Goal: Task Accomplishment & Management: Complete application form

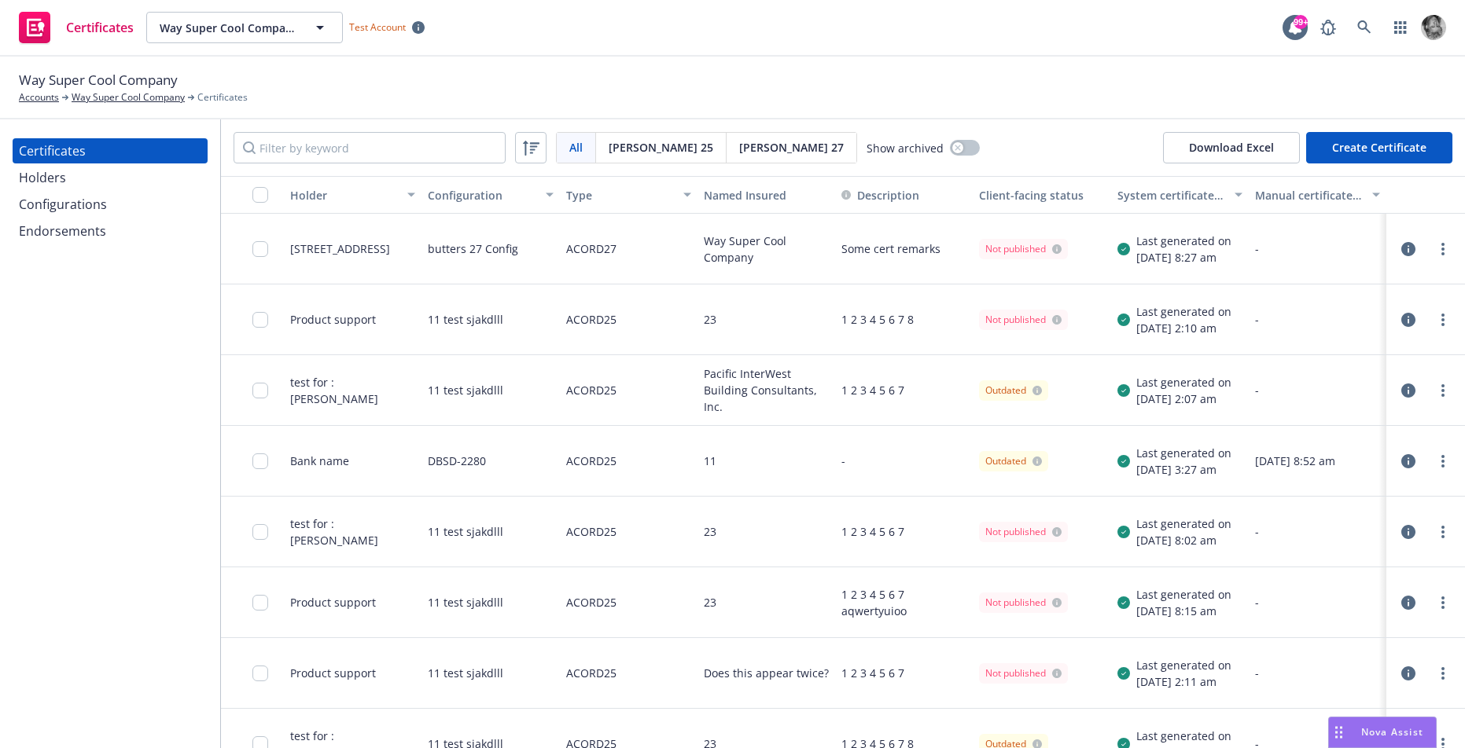
click at [57, 208] on div "Configurations" at bounding box center [63, 204] width 88 height 25
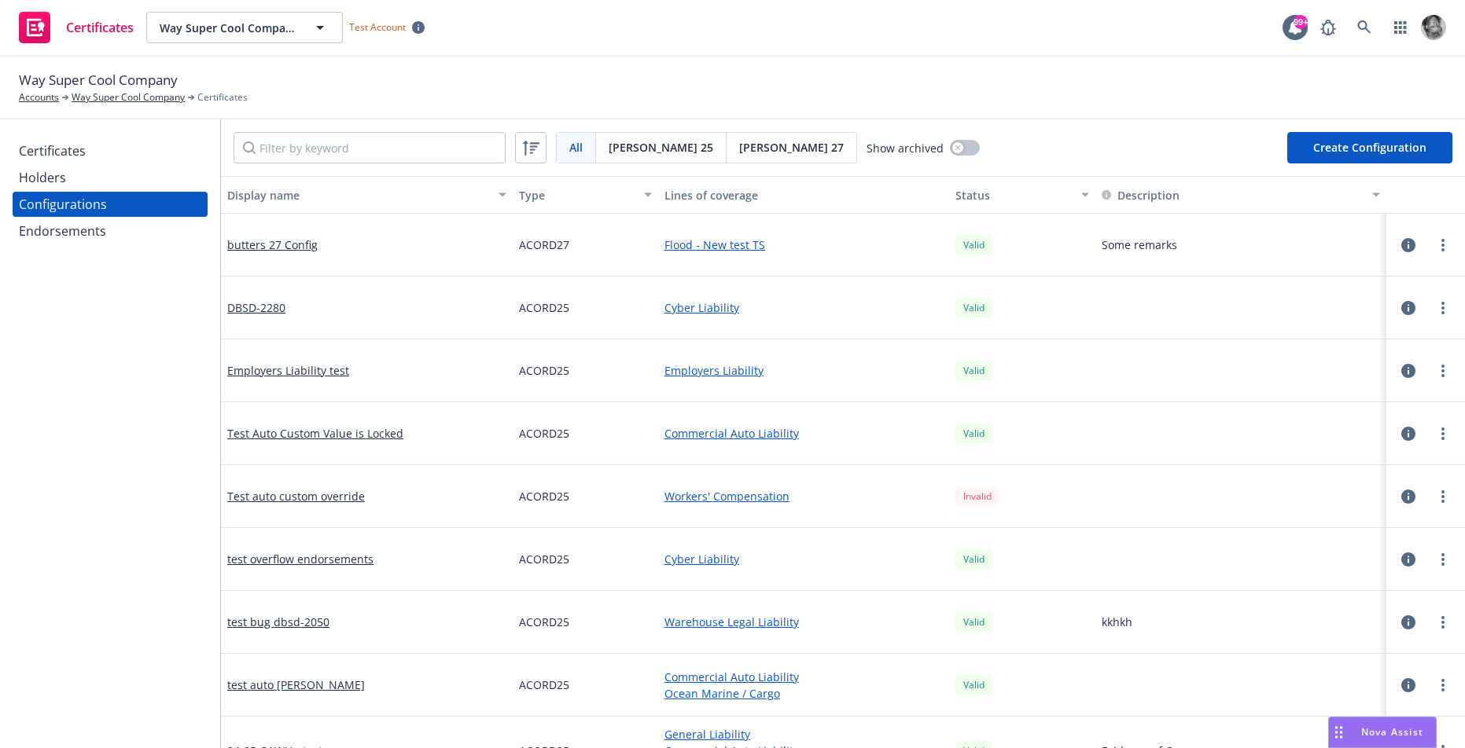
click at [1386, 164] on div "All All [PERSON_NAME] 25 [PERSON_NAME] 27 Show archived Create Configuration" at bounding box center [843, 148] width 1244 height 57
click at [1355, 151] on button "Create Configuration" at bounding box center [1369, 147] width 165 height 31
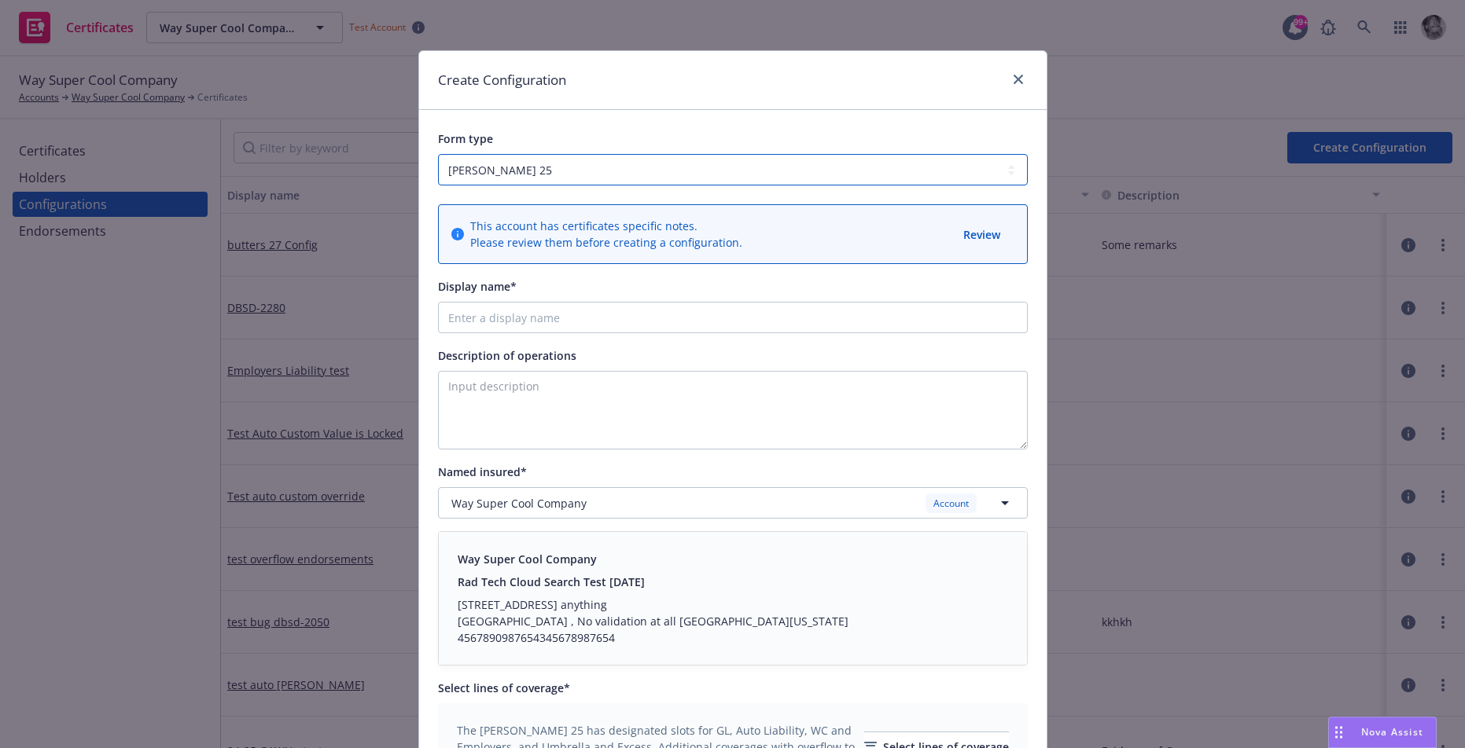
click at [554, 175] on select "[PERSON_NAME] 25 [PERSON_NAME] 27" at bounding box center [733, 169] width 590 height 31
select select "ACORD27"
click at [438, 154] on select "[PERSON_NAME] 25 [PERSON_NAME] 27" at bounding box center [733, 169] width 590 height 31
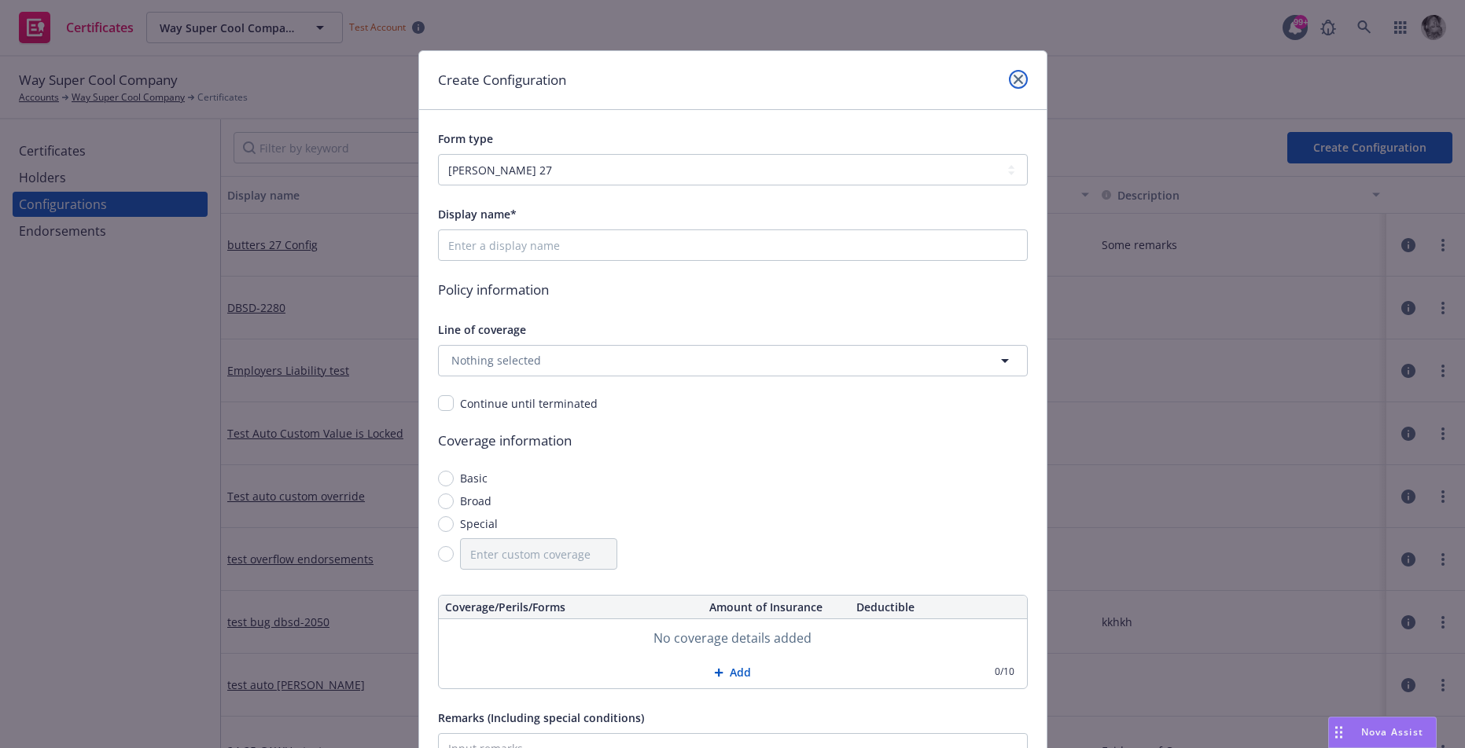
click at [1018, 81] on icon "close" at bounding box center [1017, 79] width 9 height 9
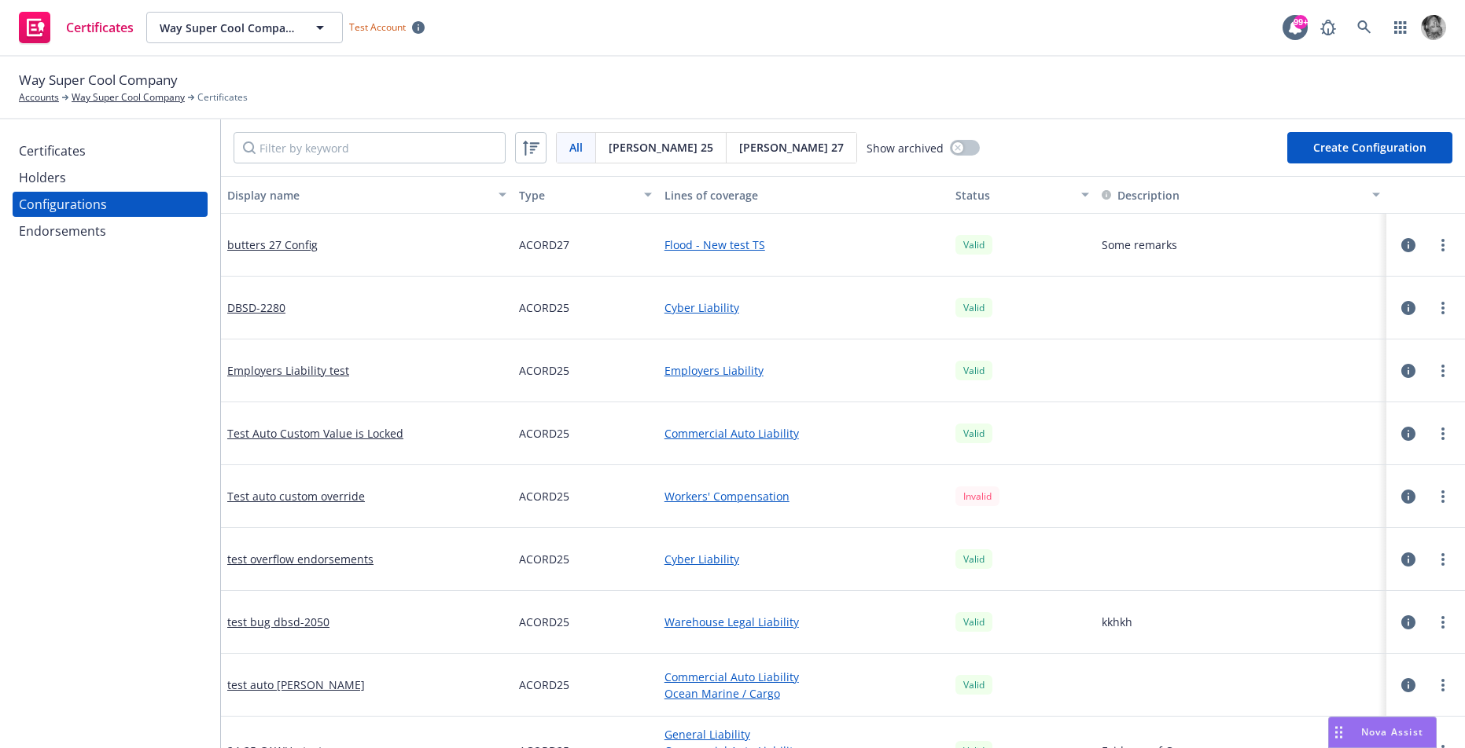
click at [72, 154] on div "Certificates" at bounding box center [52, 150] width 67 height 25
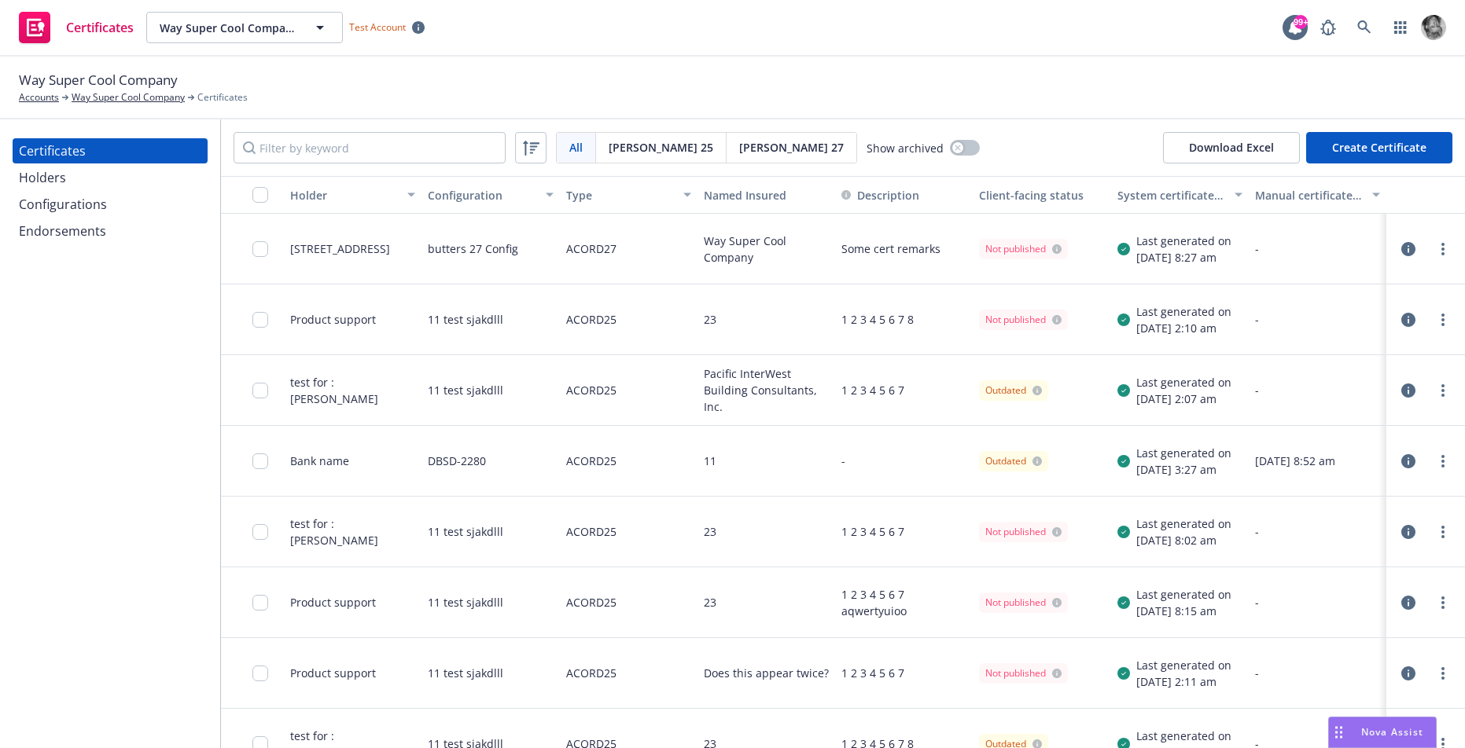
click at [1354, 150] on button "Create Certificate" at bounding box center [1379, 147] width 146 height 31
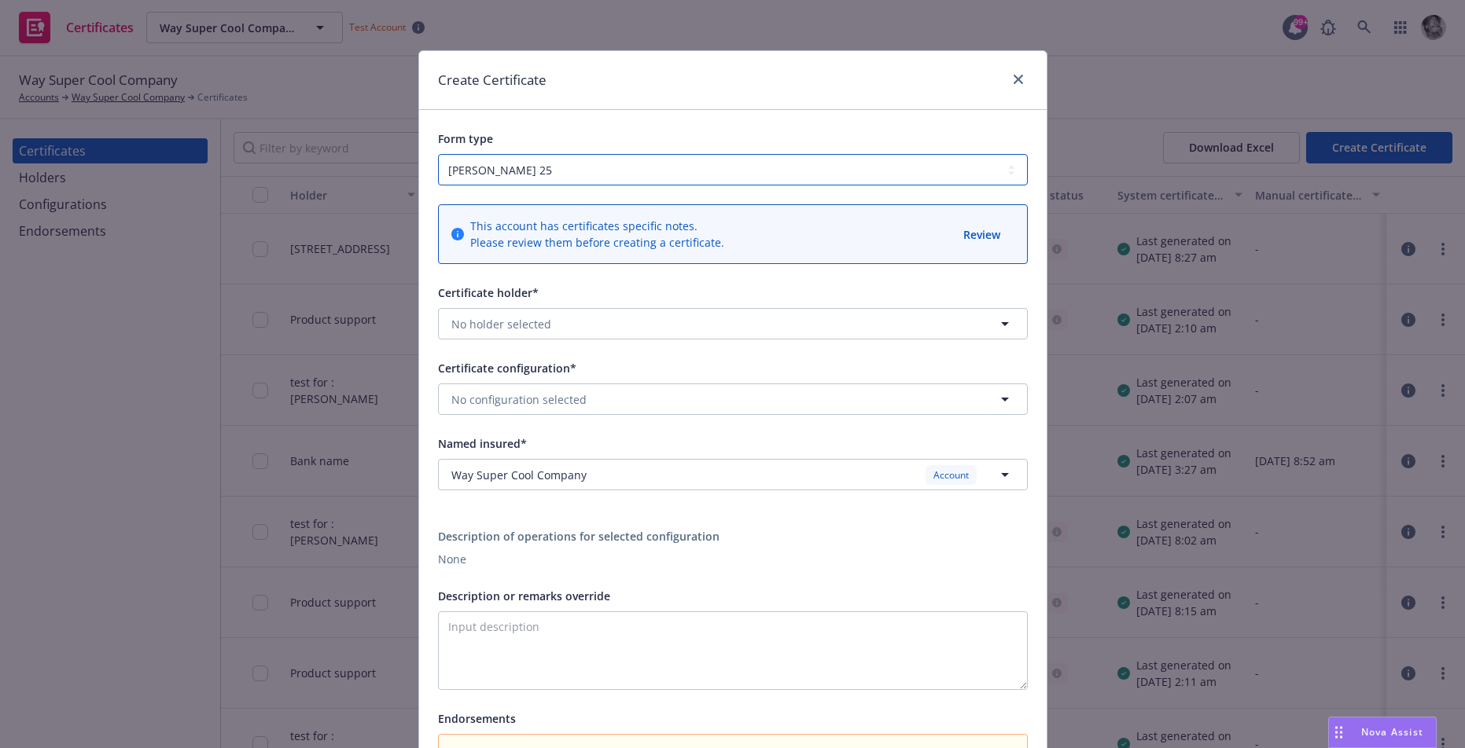
click at [734, 169] on select "[PERSON_NAME] 25 [PERSON_NAME] 27" at bounding box center [733, 169] width 590 height 31
select select "ACORD27"
click at [438, 154] on select "[PERSON_NAME] 25 [PERSON_NAME] 27" at bounding box center [733, 169] width 590 height 31
